Goal: Task Accomplishment & Management: Complete application form

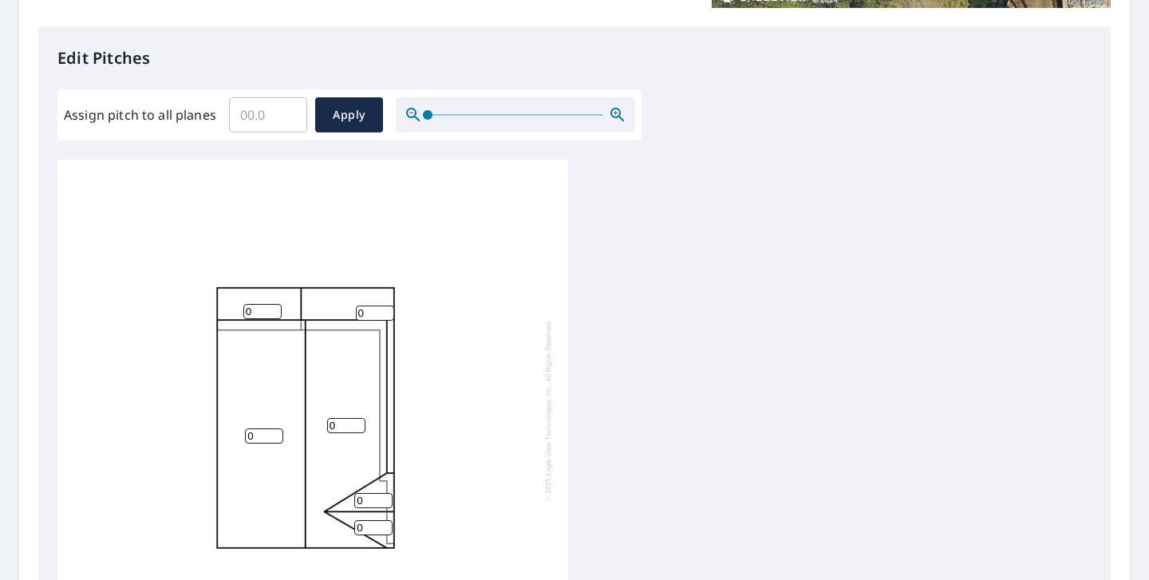
scroll to position [16, 0]
click at [385, 302] on input "1" at bounding box center [375, 309] width 38 height 15
click at [385, 302] on input "2" at bounding box center [375, 309] width 38 height 15
click at [385, 302] on input "3" at bounding box center [375, 309] width 38 height 15
click at [385, 302] on input "4" at bounding box center [375, 309] width 38 height 15
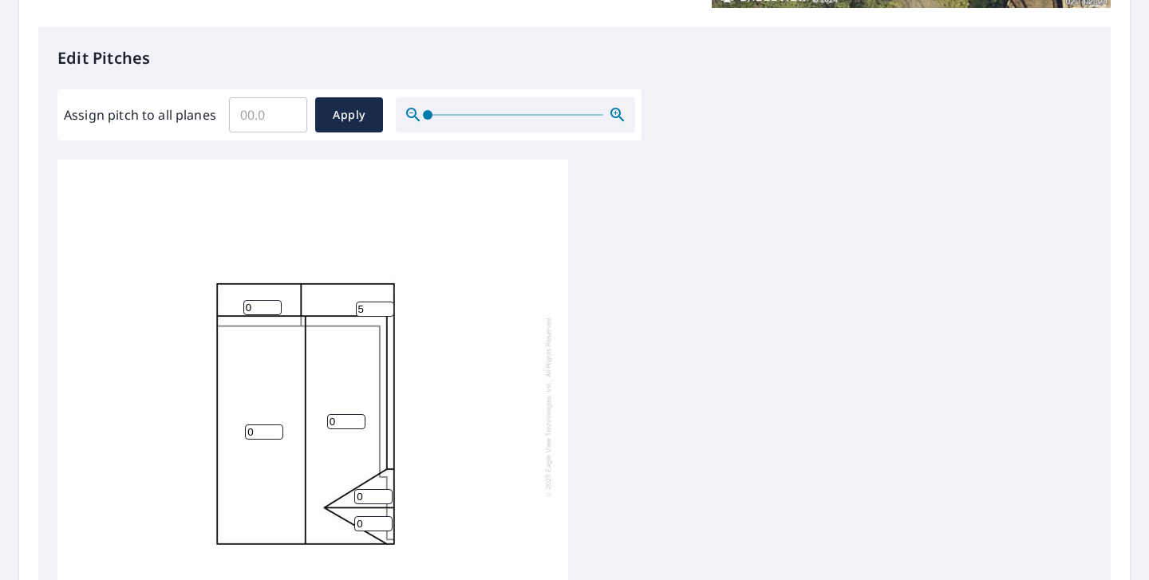
click at [385, 302] on input "5" at bounding box center [375, 309] width 38 height 15
type input "6"
click at [385, 302] on input "6" at bounding box center [375, 309] width 38 height 15
click at [274, 300] on input "1" at bounding box center [262, 307] width 38 height 15
click at [274, 300] on input "2" at bounding box center [262, 307] width 38 height 15
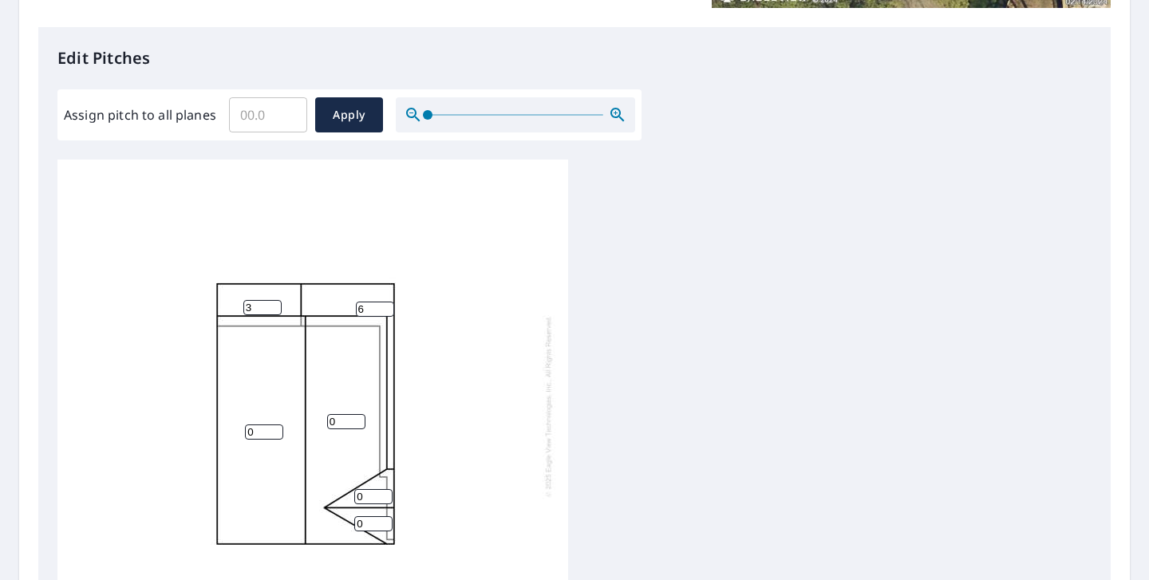
click at [274, 300] on input "3" at bounding box center [262, 307] width 38 height 15
click at [274, 300] on input "4" at bounding box center [262, 307] width 38 height 15
click at [274, 300] on input "5" at bounding box center [262, 307] width 38 height 15
type input "6"
click at [274, 300] on input "6" at bounding box center [262, 307] width 38 height 15
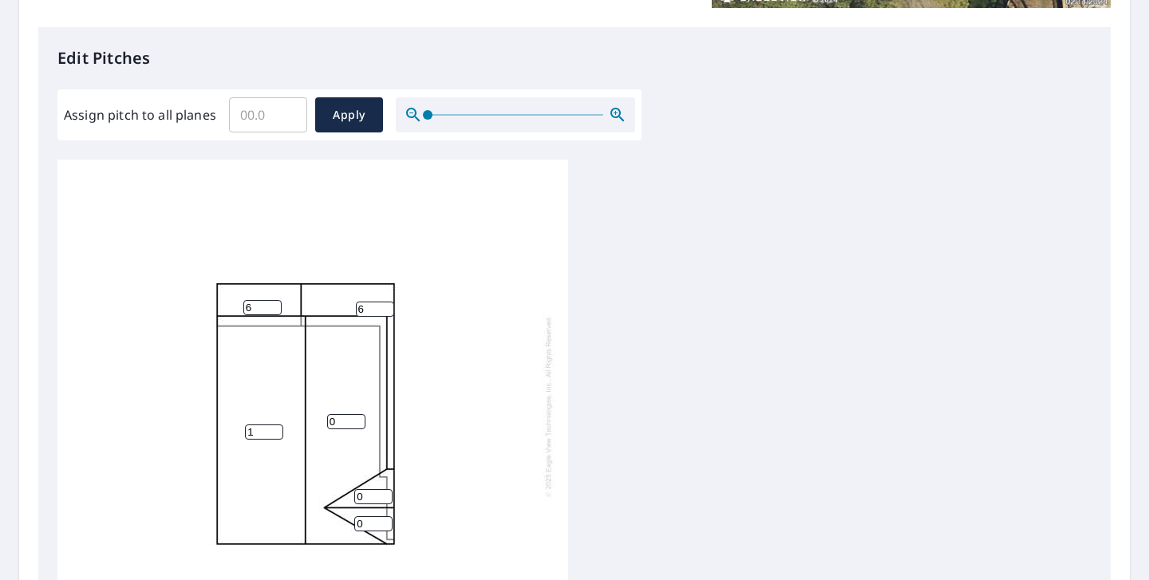
click at [278, 424] on input "1" at bounding box center [264, 431] width 38 height 15
click at [278, 424] on input "2" at bounding box center [264, 431] width 38 height 15
click at [278, 424] on input "3" at bounding box center [264, 431] width 38 height 15
click at [278, 424] on input "4" at bounding box center [264, 431] width 38 height 15
click at [278, 424] on input "5" at bounding box center [264, 431] width 38 height 15
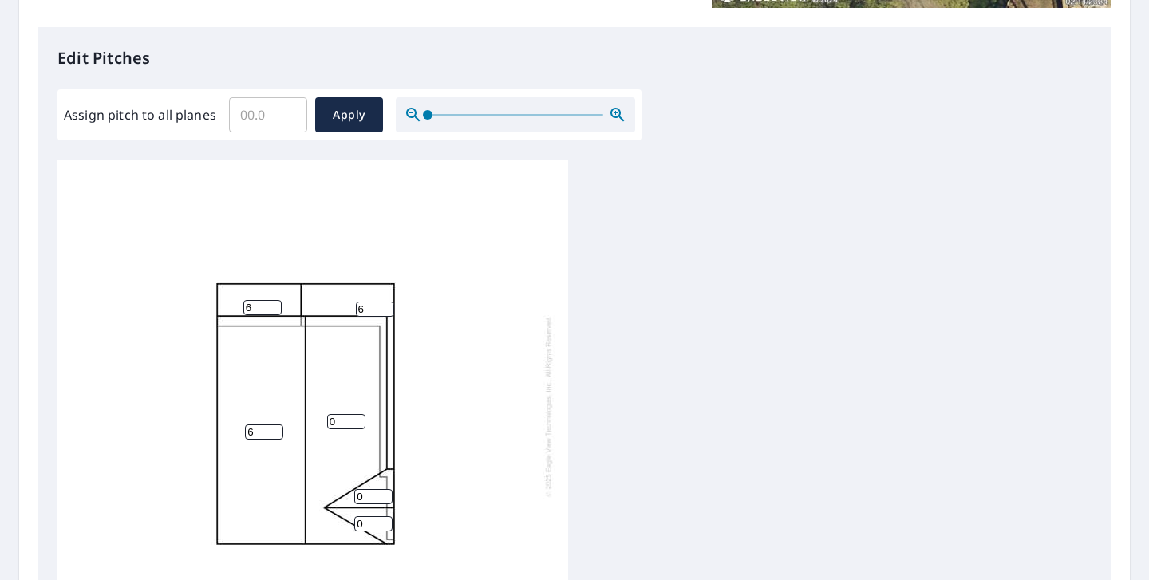
type input "6"
click at [278, 424] on input "6" at bounding box center [264, 431] width 38 height 15
click at [358, 414] on input "1" at bounding box center [346, 421] width 38 height 15
click at [358, 414] on input "2" at bounding box center [346, 421] width 38 height 15
click at [358, 414] on input "3" at bounding box center [346, 421] width 38 height 15
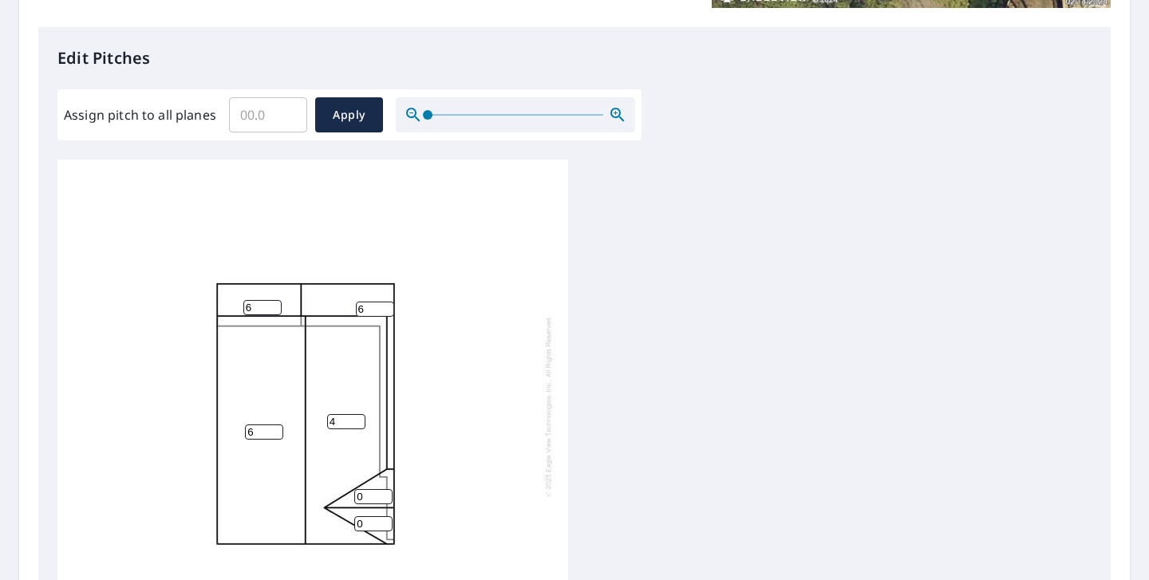
click at [358, 414] on input "4" at bounding box center [346, 421] width 38 height 15
click at [358, 414] on input "5" at bounding box center [346, 421] width 38 height 15
type input "6"
click at [358, 414] on input "6" at bounding box center [346, 421] width 38 height 15
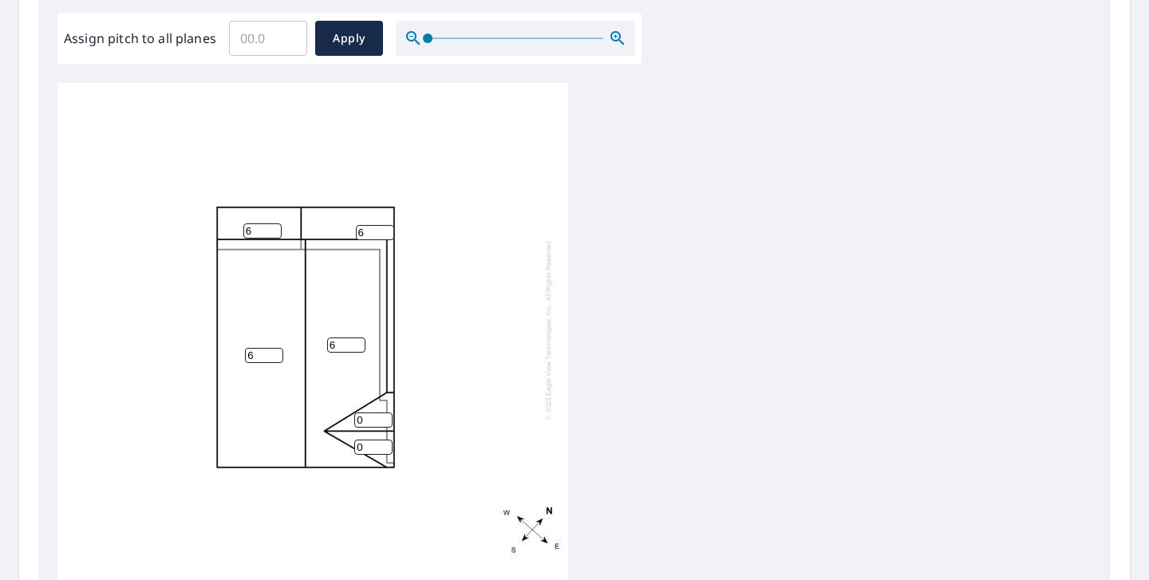
scroll to position [482, 0]
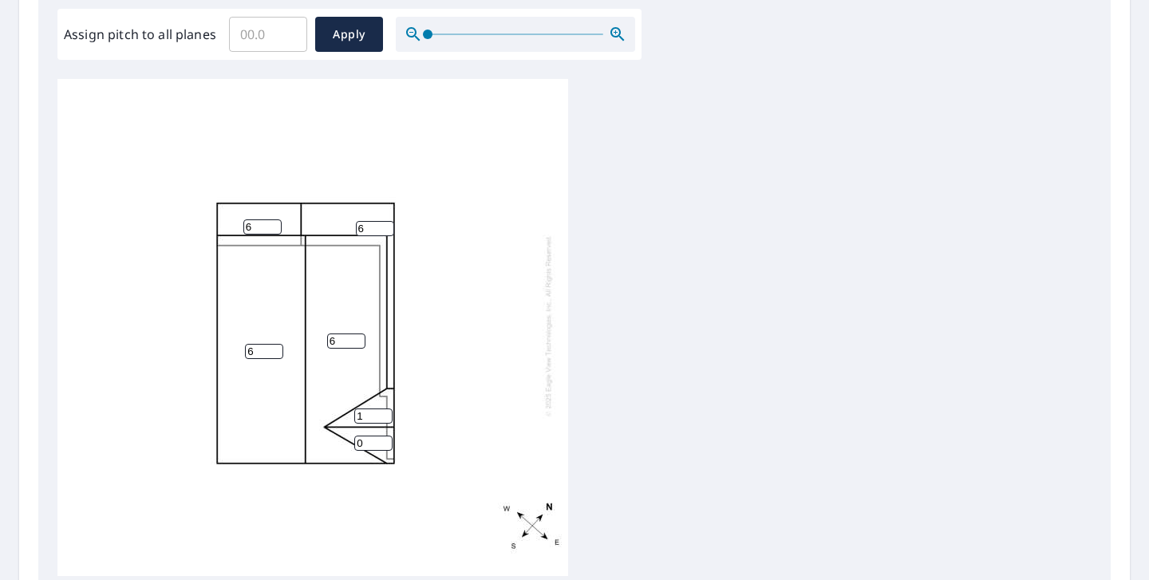
click at [382, 409] on input "1" at bounding box center [373, 416] width 38 height 15
click at [382, 409] on input "2" at bounding box center [373, 416] width 38 height 15
click at [382, 409] on input "3" at bounding box center [373, 416] width 38 height 15
click at [382, 409] on input "4" at bounding box center [373, 416] width 38 height 15
click at [382, 409] on input "5" at bounding box center [373, 416] width 38 height 15
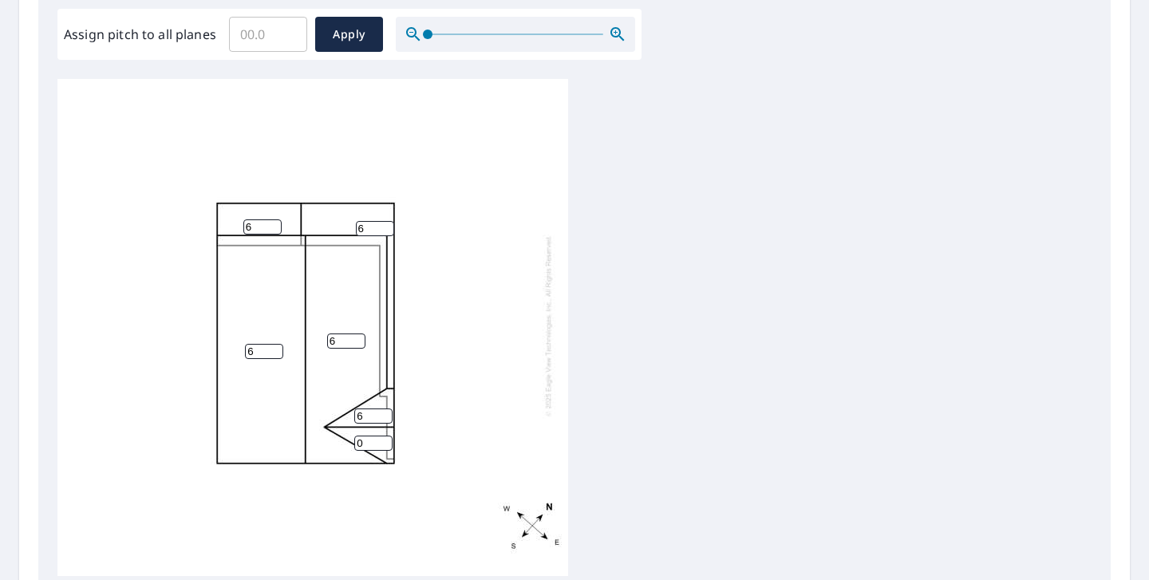
click at [382, 409] on input "6" at bounding box center [373, 416] width 38 height 15
click at [382, 409] on input "7" at bounding box center [373, 416] width 38 height 15
click at [382, 409] on input "8" at bounding box center [373, 416] width 38 height 15
click at [382, 409] on input "9" at bounding box center [373, 416] width 38 height 15
type input "10"
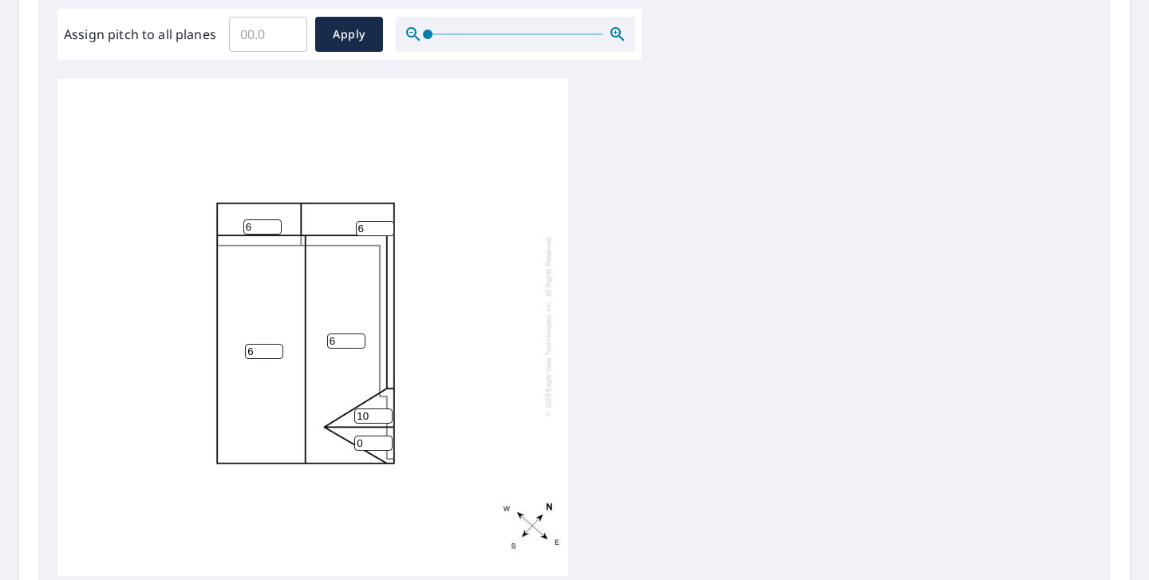
click at [382, 409] on input "10" at bounding box center [373, 416] width 38 height 15
click at [385, 436] on input "1" at bounding box center [373, 443] width 38 height 15
click at [385, 436] on input "2" at bounding box center [373, 443] width 38 height 15
click at [385, 436] on input "3" at bounding box center [373, 443] width 38 height 15
click at [385, 436] on input "4" at bounding box center [373, 443] width 38 height 15
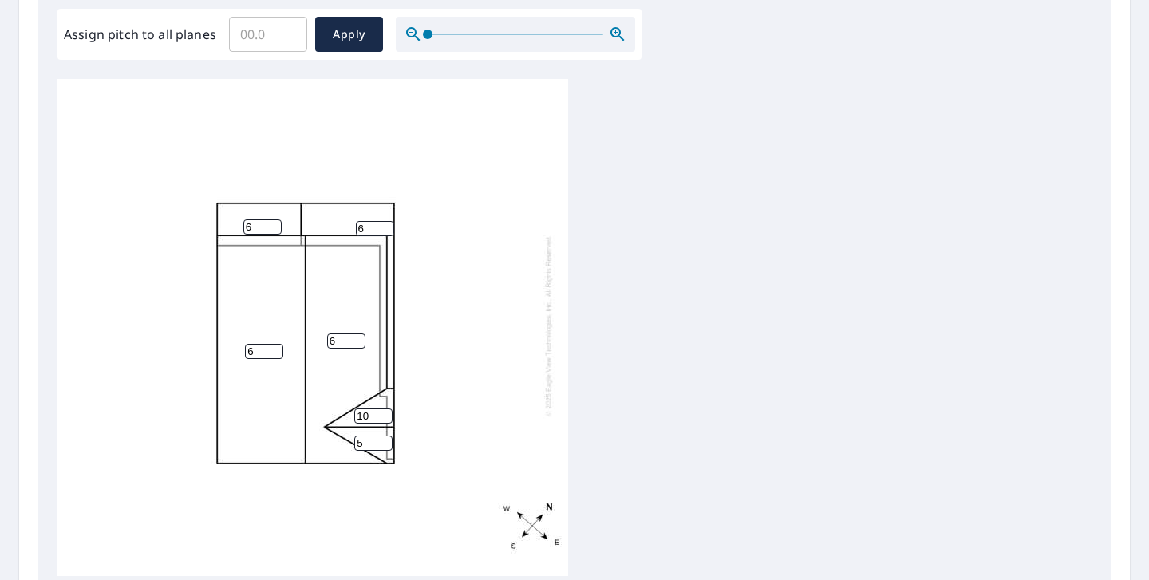
click at [385, 436] on input "5" at bounding box center [373, 443] width 38 height 15
click at [385, 436] on input "6" at bounding box center [373, 443] width 38 height 15
click at [385, 436] on input "7" at bounding box center [373, 443] width 38 height 15
click at [385, 436] on input "8" at bounding box center [373, 443] width 38 height 15
click at [385, 436] on input "9" at bounding box center [373, 443] width 38 height 15
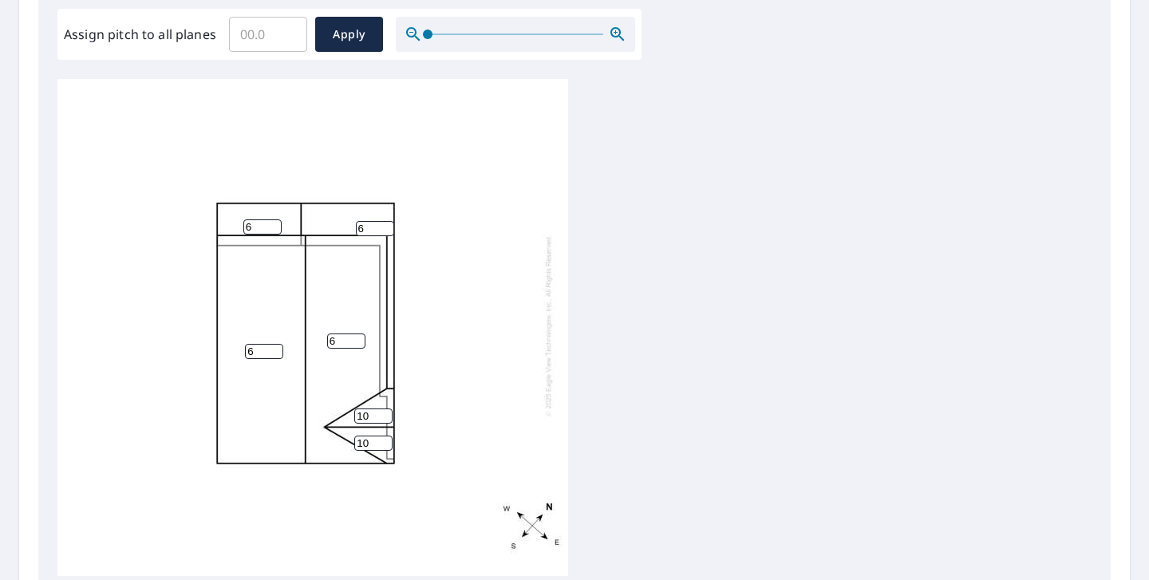
type input "10"
click at [385, 436] on input "10" at bounding box center [373, 443] width 38 height 15
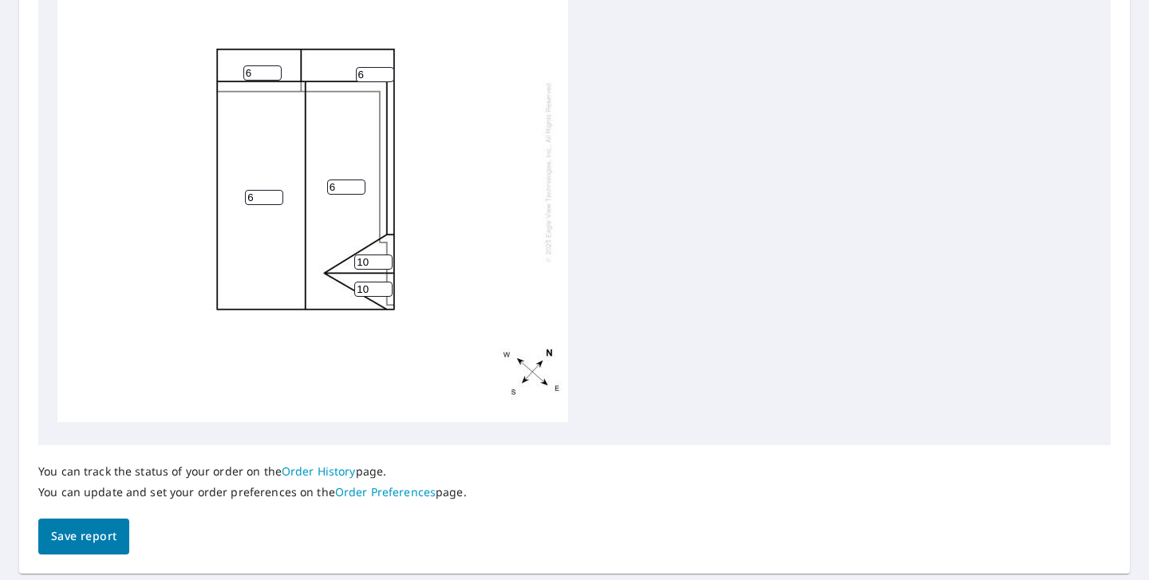
scroll to position [681, 0]
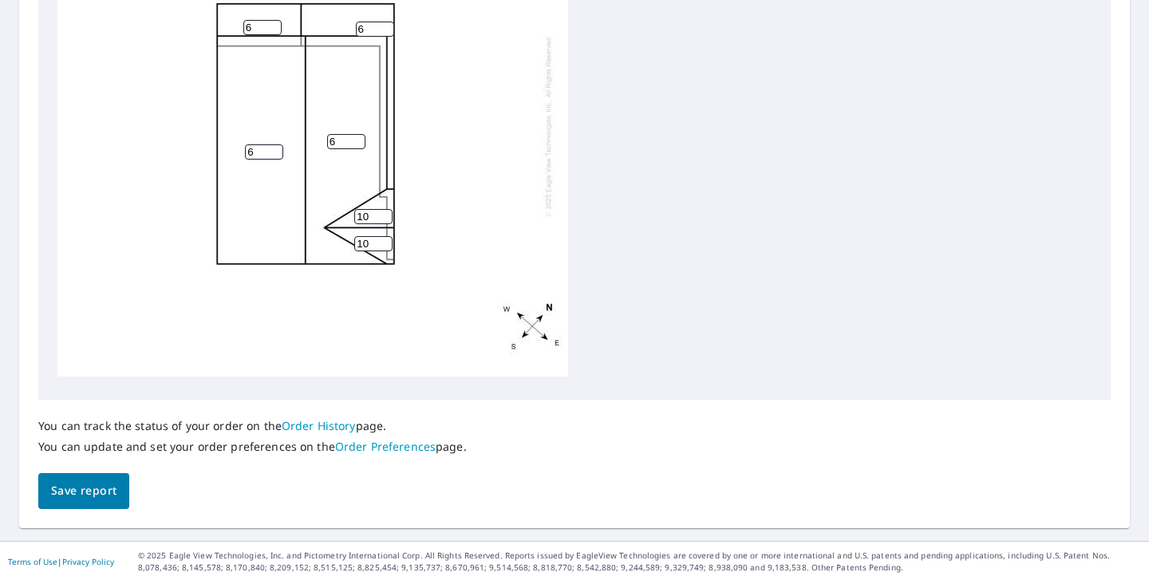
click at [109, 477] on button "Save report" at bounding box center [83, 491] width 91 height 36
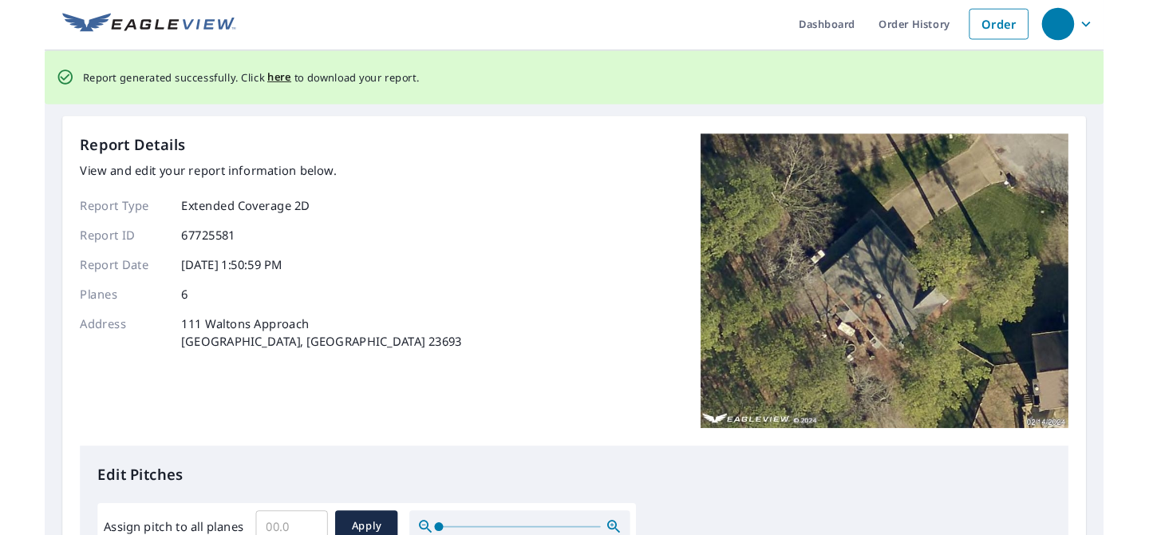
scroll to position [0, 0]
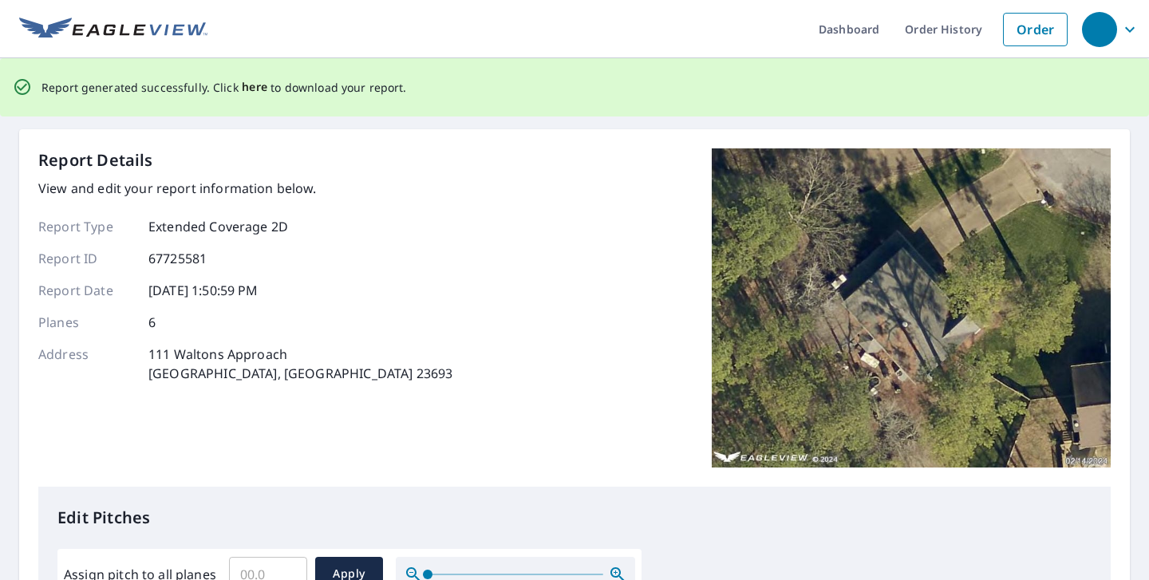
click at [251, 86] on span "here" at bounding box center [255, 87] width 26 height 20
